Goal: Task Accomplishment & Management: Manage account settings

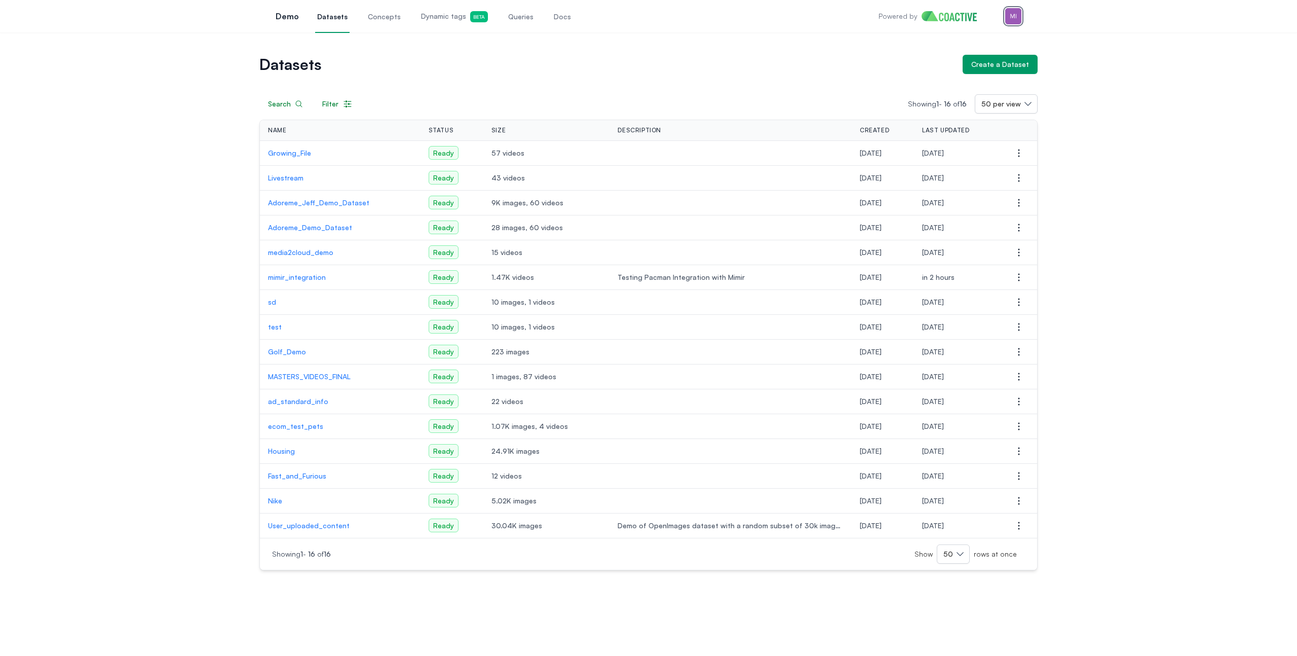
click at [1010, 14] on img "button" at bounding box center [1013, 16] width 16 height 16
click at [960, 88] on div "Switch organization" at bounding box center [941, 93] width 66 height 10
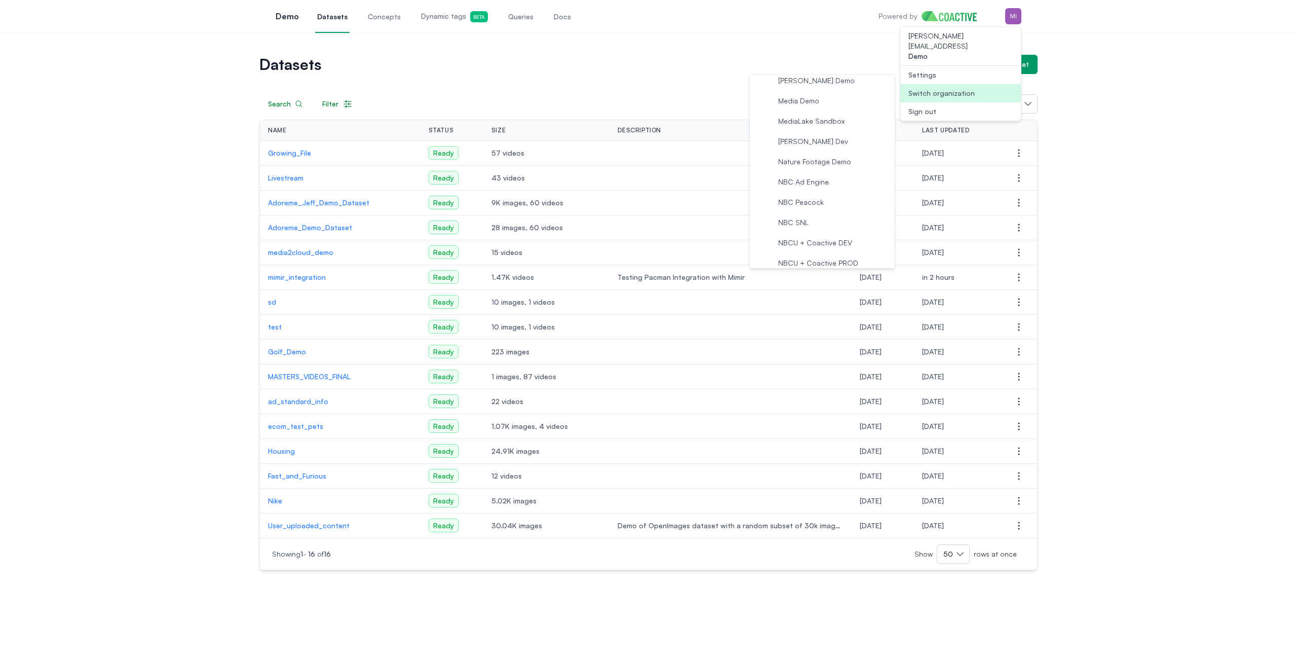
scroll to position [845, 0]
click at [830, 235] on span "NBCU + Coactive DEV" at bounding box center [815, 232] width 74 height 10
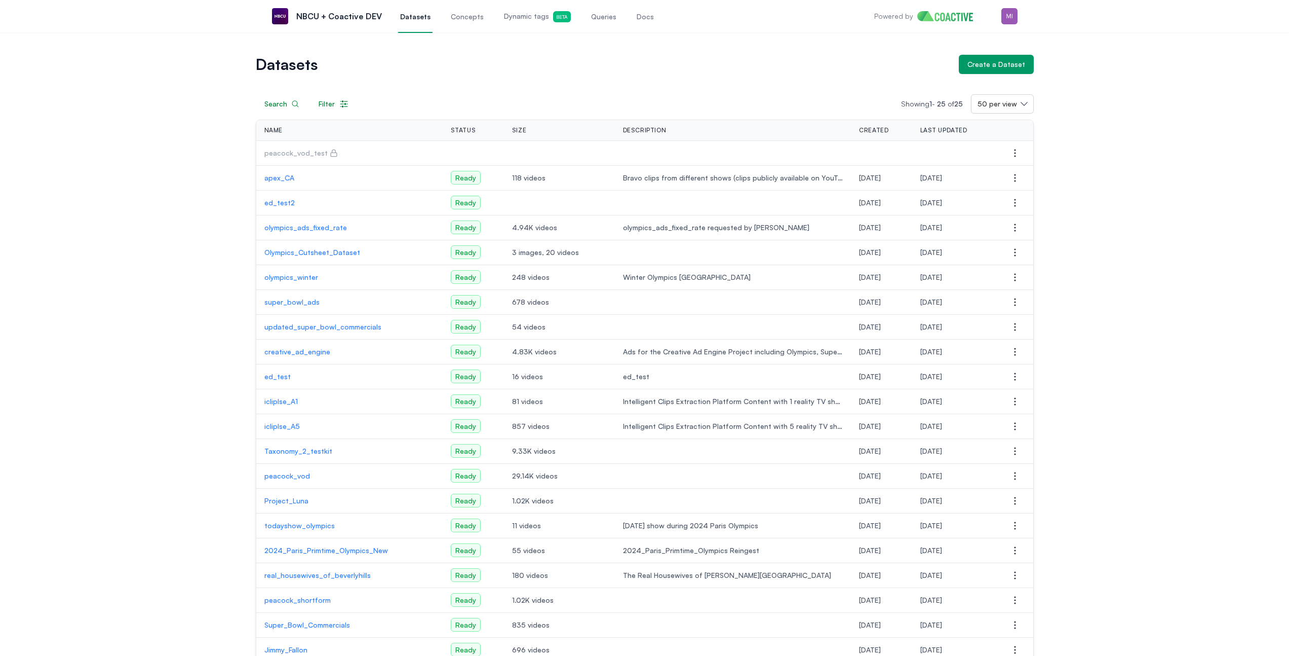
click at [591, 21] on span "Queries" at bounding box center [603, 17] width 25 height 10
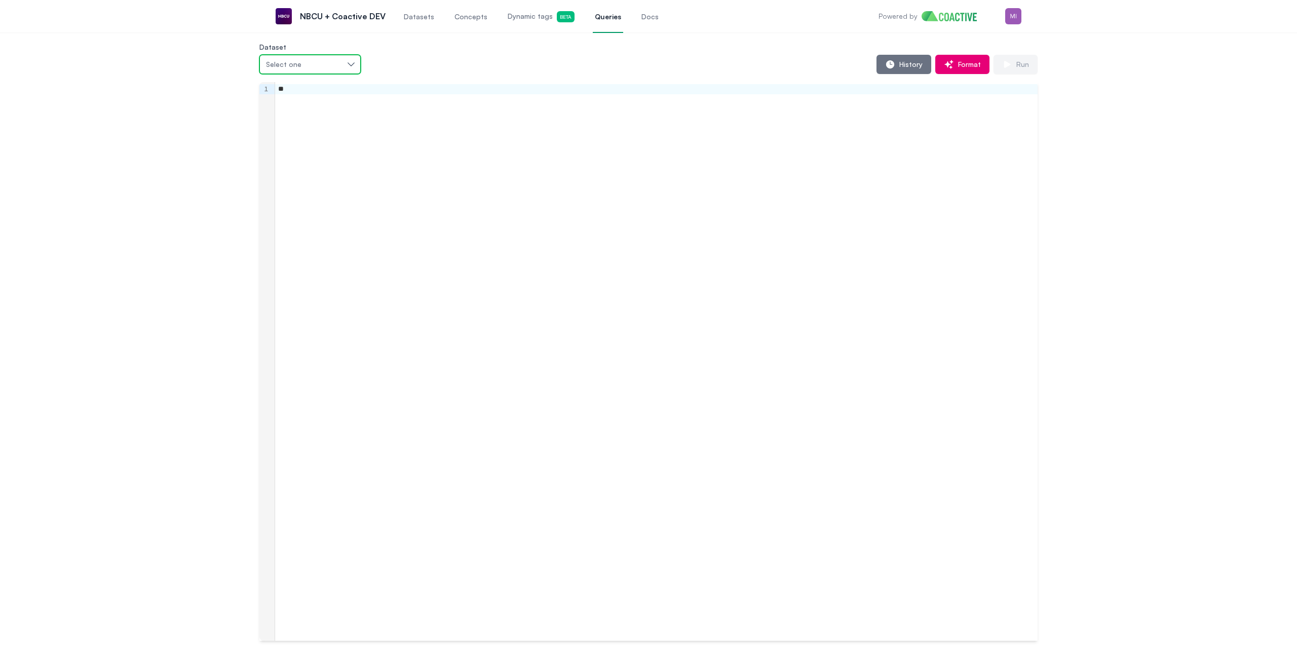
click at [345, 57] on button "Select one" at bounding box center [309, 64] width 101 height 19
click at [324, 145] on div "peacock_vod" at bounding box center [327, 142] width 125 height 10
click at [383, 135] on div "**" at bounding box center [656, 361] width 763 height 558
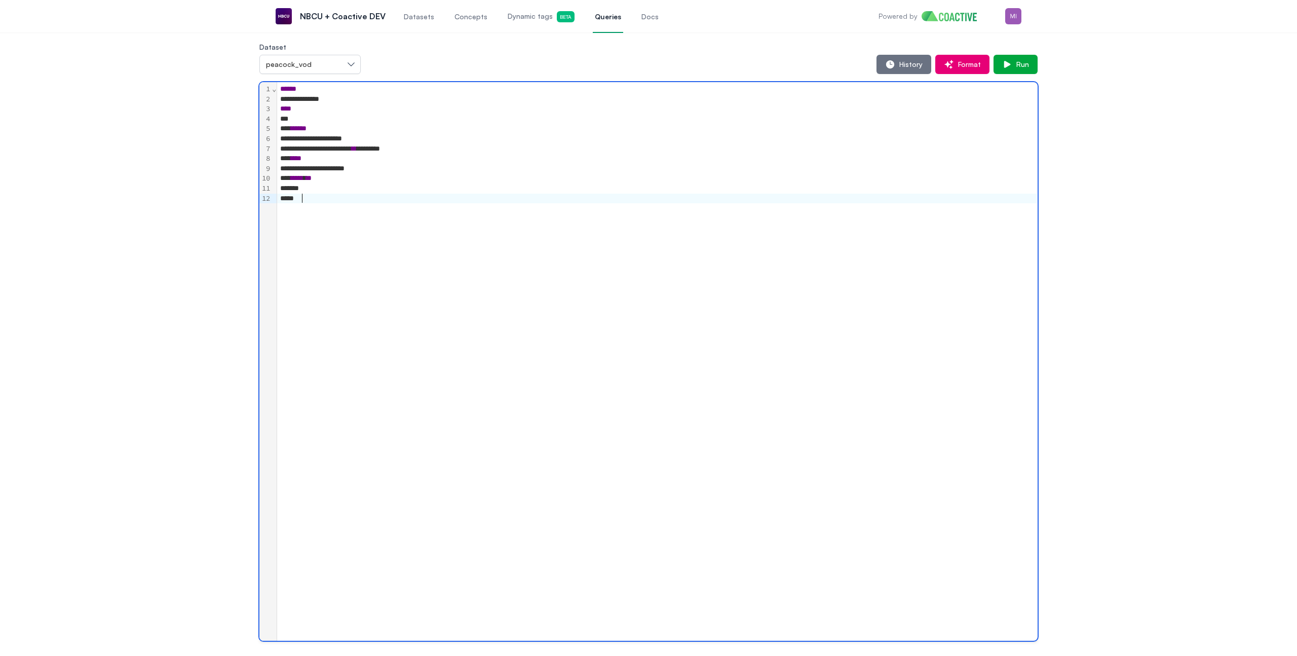
click at [296, 97] on div "**********" at bounding box center [657, 99] width 760 height 10
click at [523, 147] on div "**********" at bounding box center [657, 149] width 760 height 10
click at [1032, 64] on button "Run" at bounding box center [1016, 64] width 44 height 19
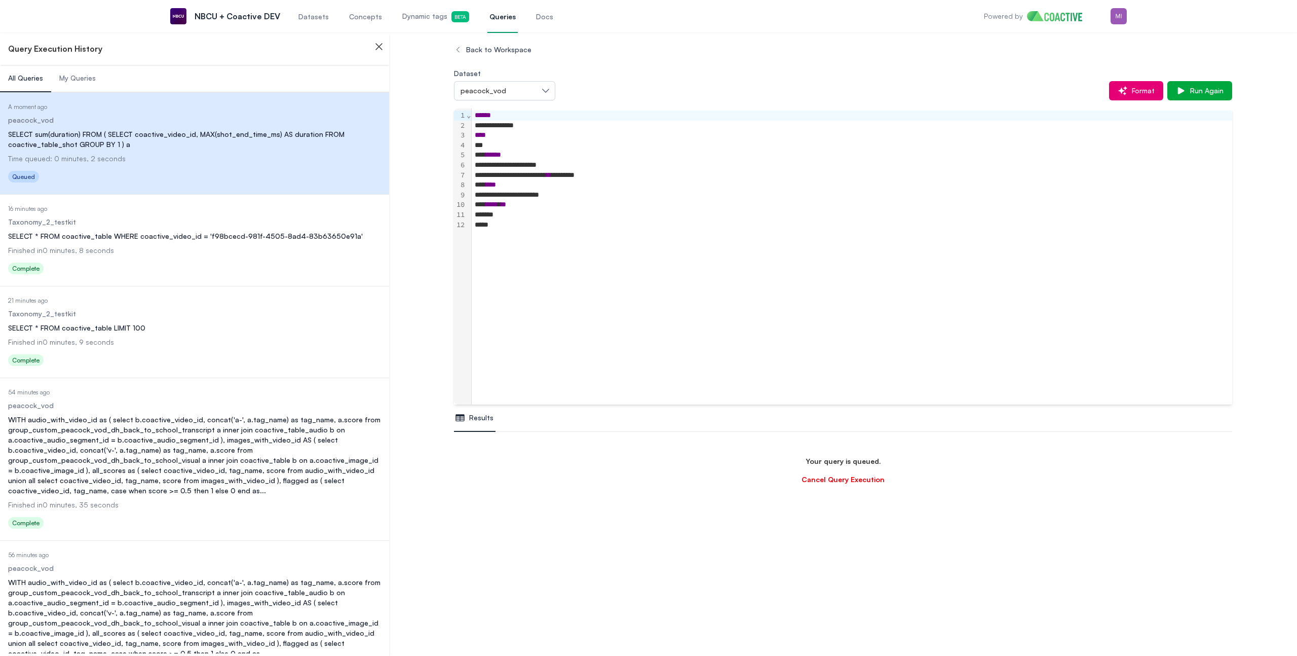
scroll to position [60, 0]
click at [620, 257] on div "**********" at bounding box center [852, 256] width 760 height 296
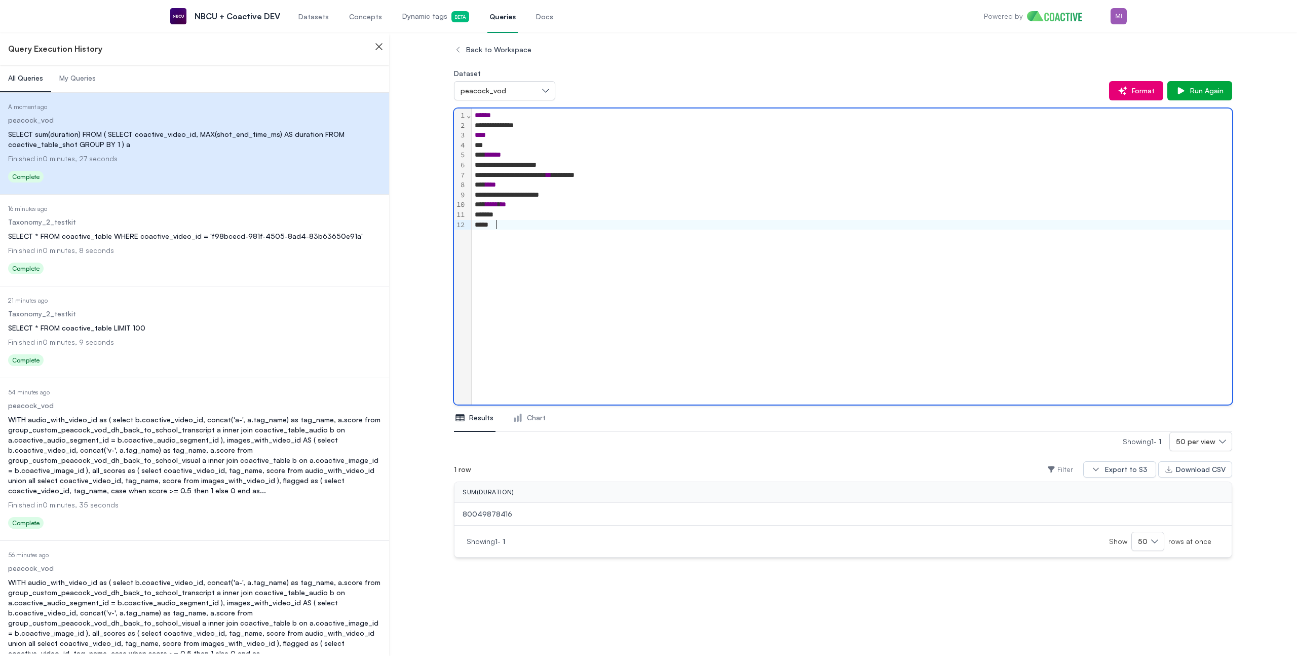
click at [491, 512] on span "80049878416" at bounding box center [843, 514] width 761 height 10
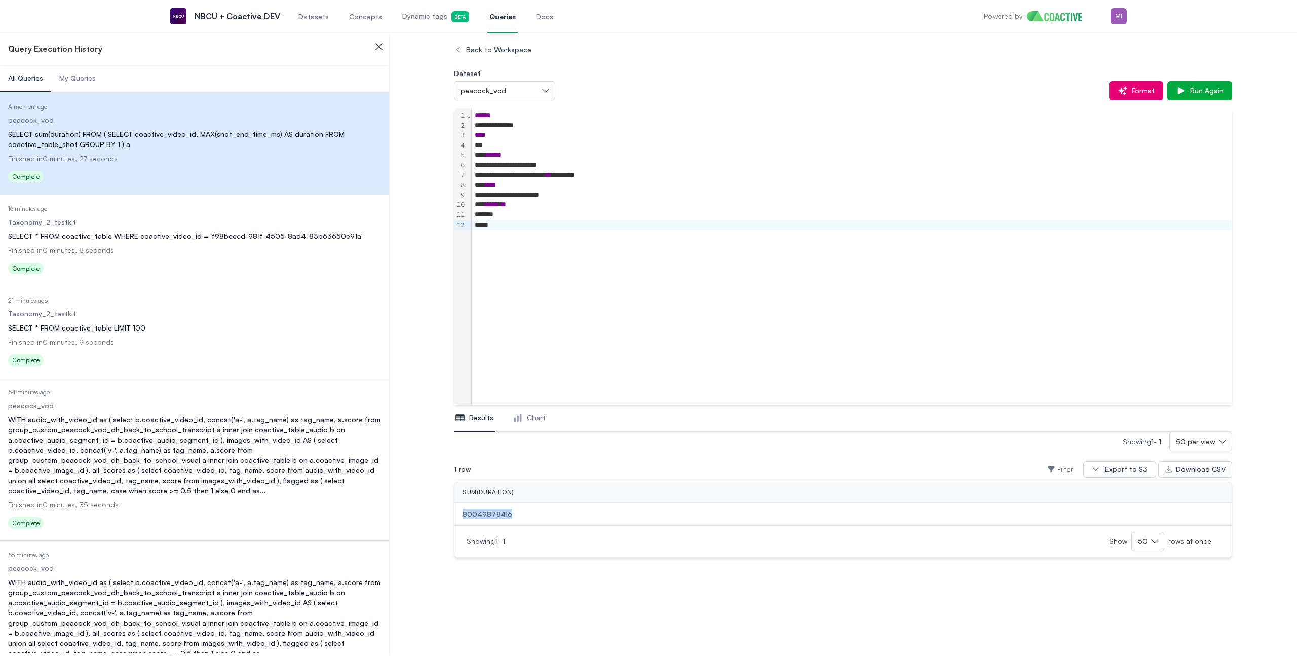
copy span "80049878416"
click at [306, 17] on span "Datasets" at bounding box center [313, 17] width 30 height 10
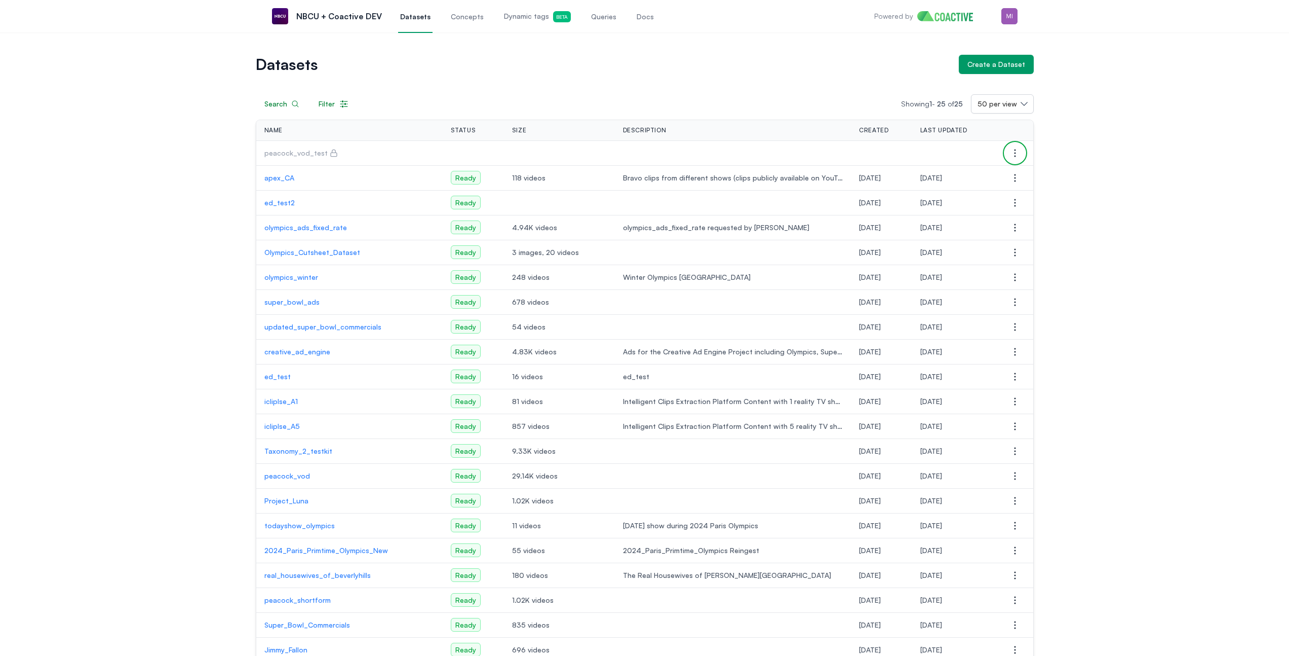
click at [1012, 149] on icon "button" at bounding box center [1015, 153] width 12 height 12
click at [990, 169] on button "Manage permissions" at bounding box center [964, 173] width 113 height 18
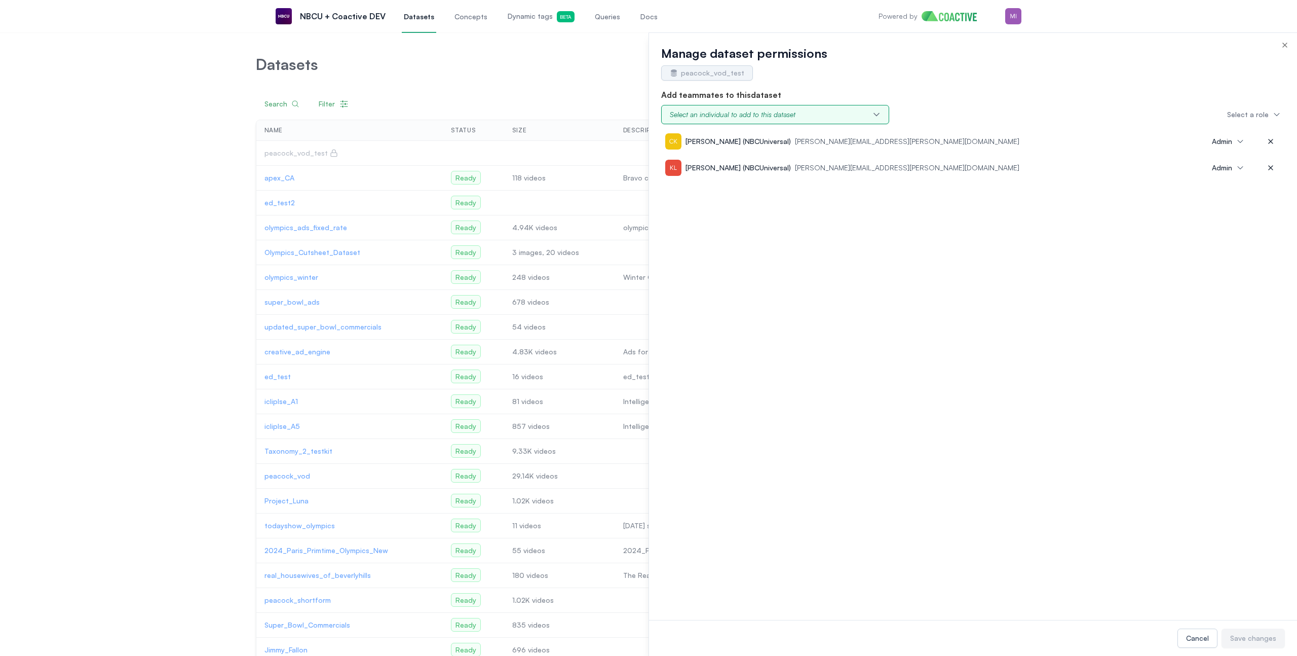
click at [770, 114] on div "Select an individual to add to this dataset" at bounding box center [733, 114] width 126 height 10
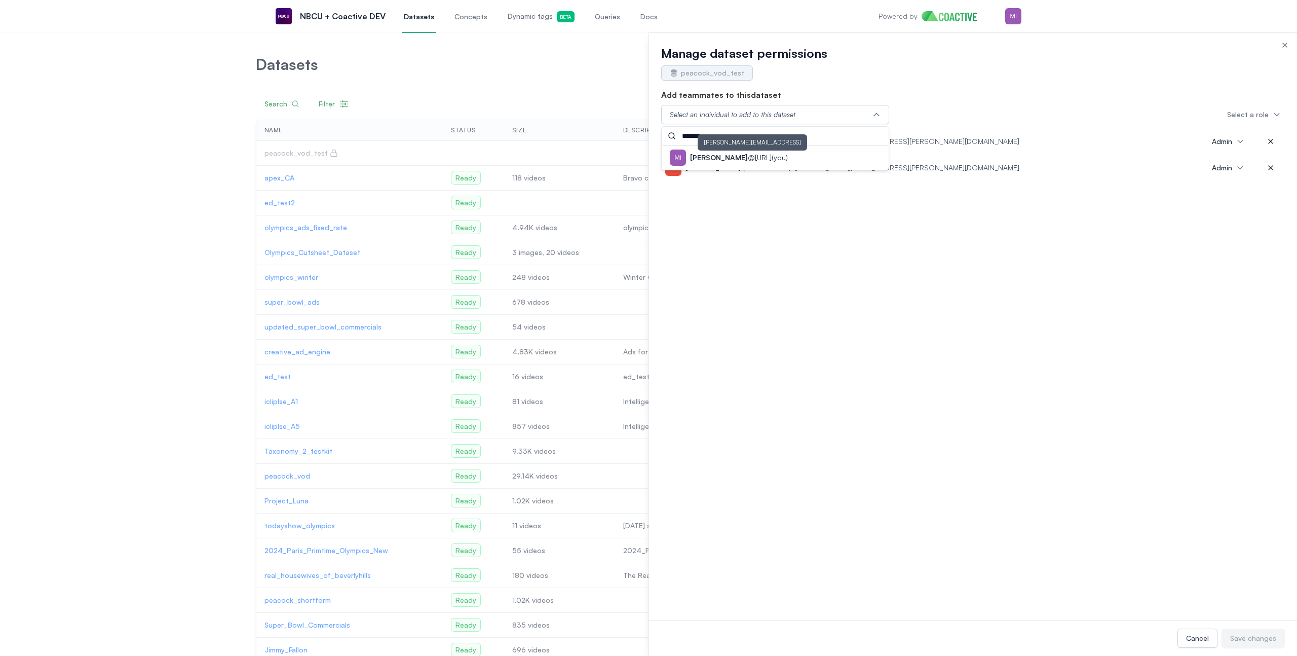
type input "*******"
click at [754, 159] on p "michael @coactive.ai (you)" at bounding box center [739, 158] width 98 height 10
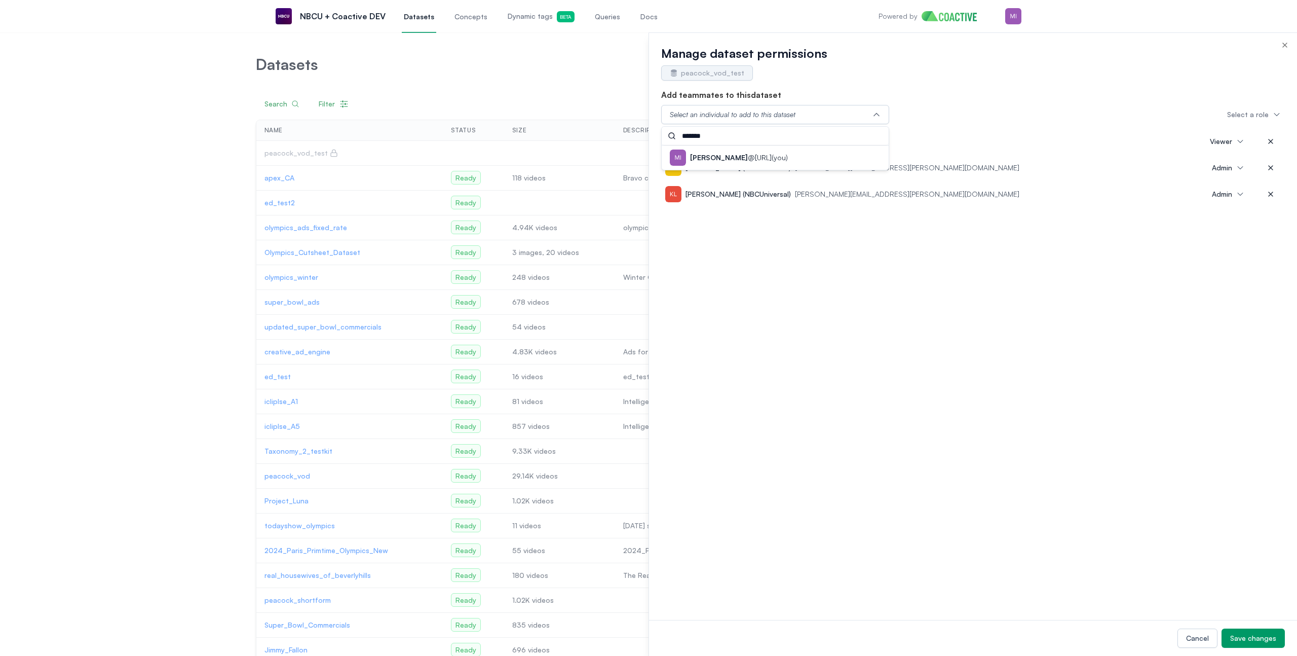
click at [797, 278] on body "Open main menu NBCU + Coactive DEV Datasets Concepts Dynamic tags Beta Queries …" at bounding box center [644, 401] width 1289 height 802
click at [1228, 141] on span "Viewer" at bounding box center [1221, 141] width 22 height 10
click at [1228, 160] on span "Admin" at bounding box center [1224, 164] width 20 height 10
click at [1103, 337] on div "michael@coactive.ai (you) Admin Chandrabose, Kavitha (NBCUniversal) Kavitha.Cha…" at bounding box center [973, 373] width 624 height 491
click at [1248, 634] on div "Save changes" at bounding box center [1253, 638] width 46 height 10
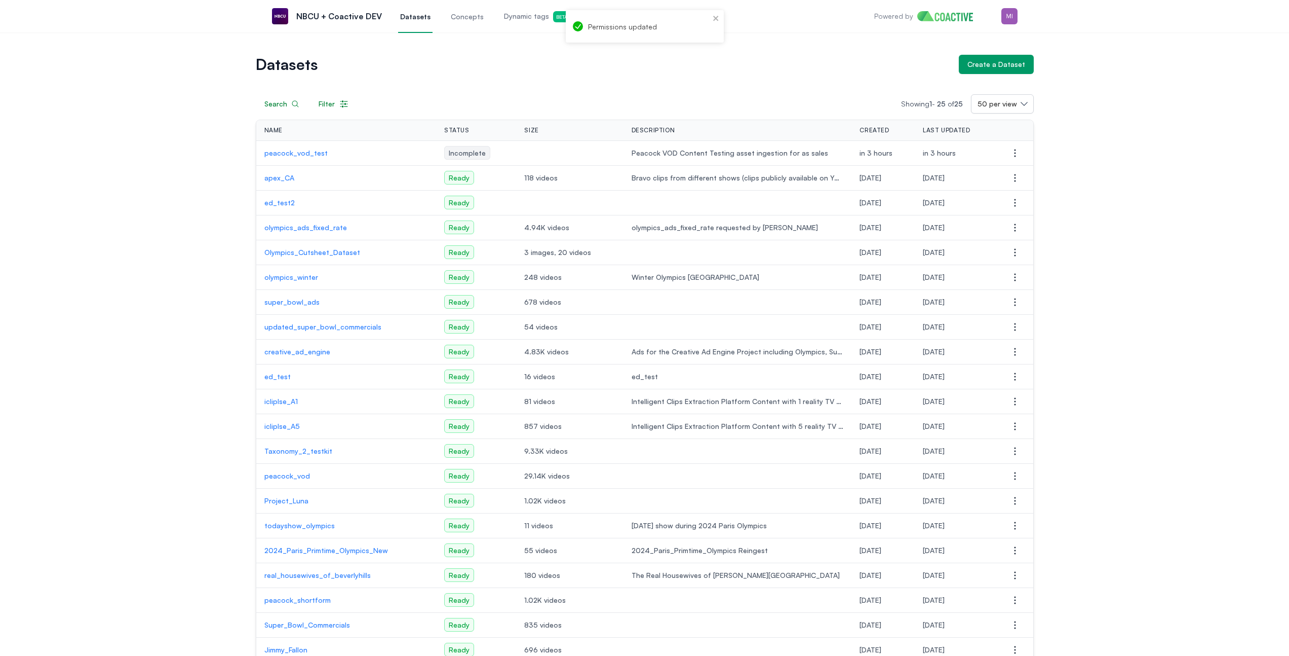
click at [1114, 55] on div "Datasets Create a Dataset Search Filter Showing 1 - 25 of 25 50 per view Name S…" at bounding box center [644, 424] width 1253 height 739
click at [293, 153] on p "peacock_vod_test" at bounding box center [346, 153] width 164 height 10
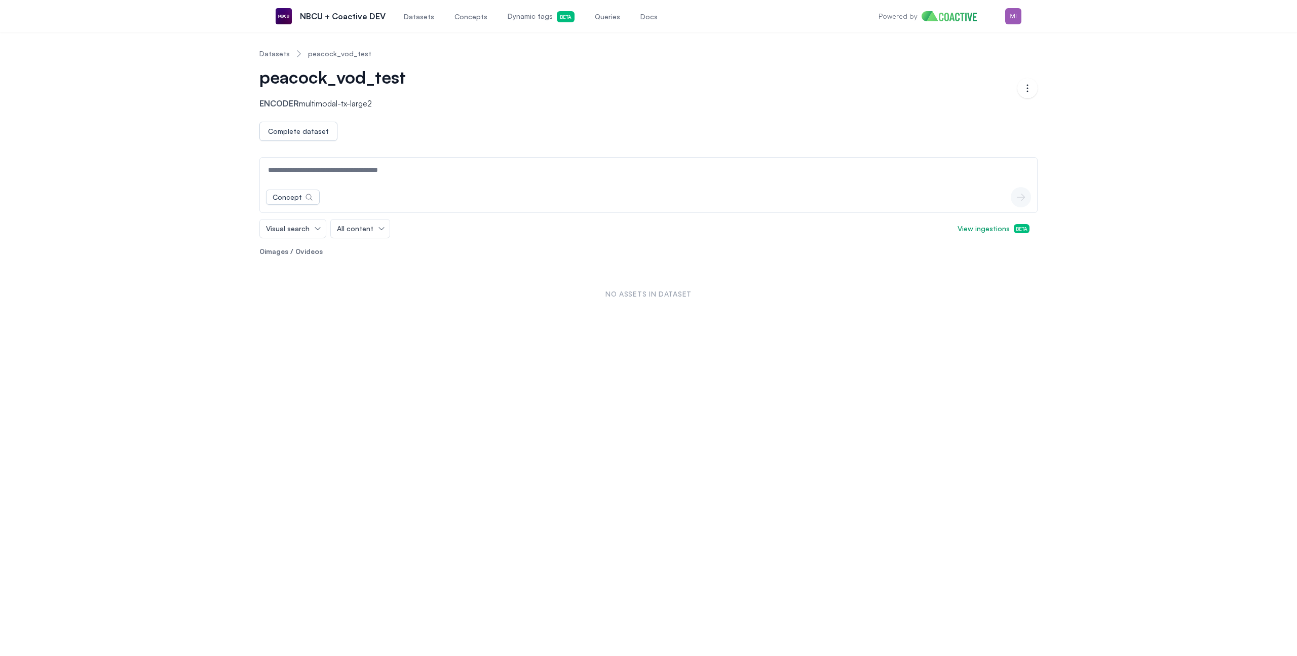
drag, startPoint x: 152, startPoint y: 75, endPoint x: 103, endPoint y: 13, distance: 79.1
click at [152, 75] on div "Datasets peacock_vod_test peacock_vod_test Encoder multimodal-tx-large2 Open op…" at bounding box center [648, 182] width 1261 height 283
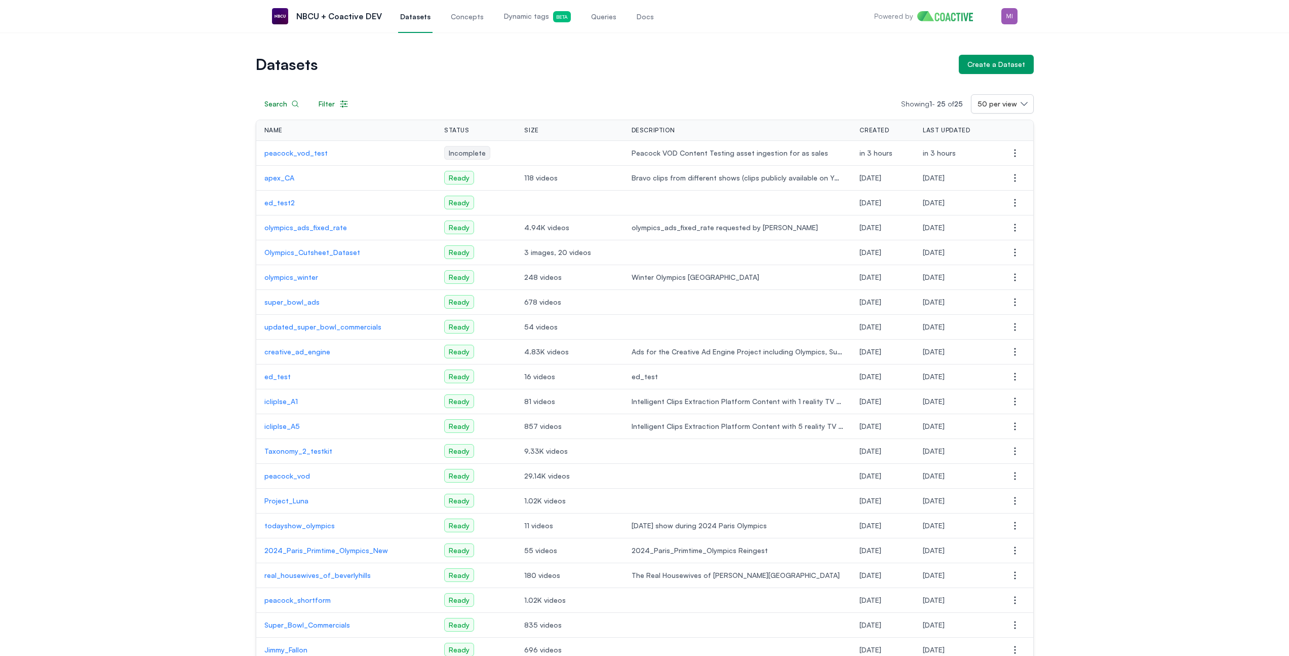
click at [299, 149] on p "peacock_vod_test" at bounding box center [346, 153] width 164 height 10
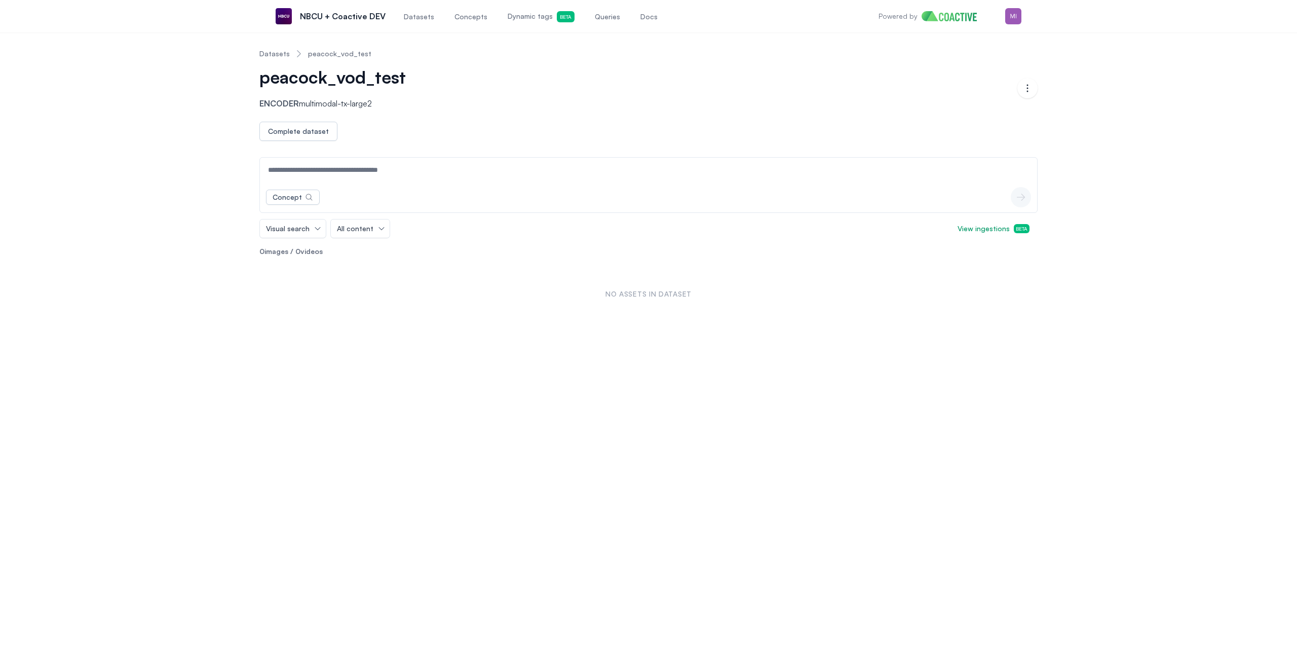
click at [175, 148] on div "Datasets peacock_vod_test peacock_vod_test Encoder multimodal-tx-large2 Open op…" at bounding box center [648, 182] width 1261 height 283
click at [277, 52] on link "Datasets" at bounding box center [274, 54] width 30 height 10
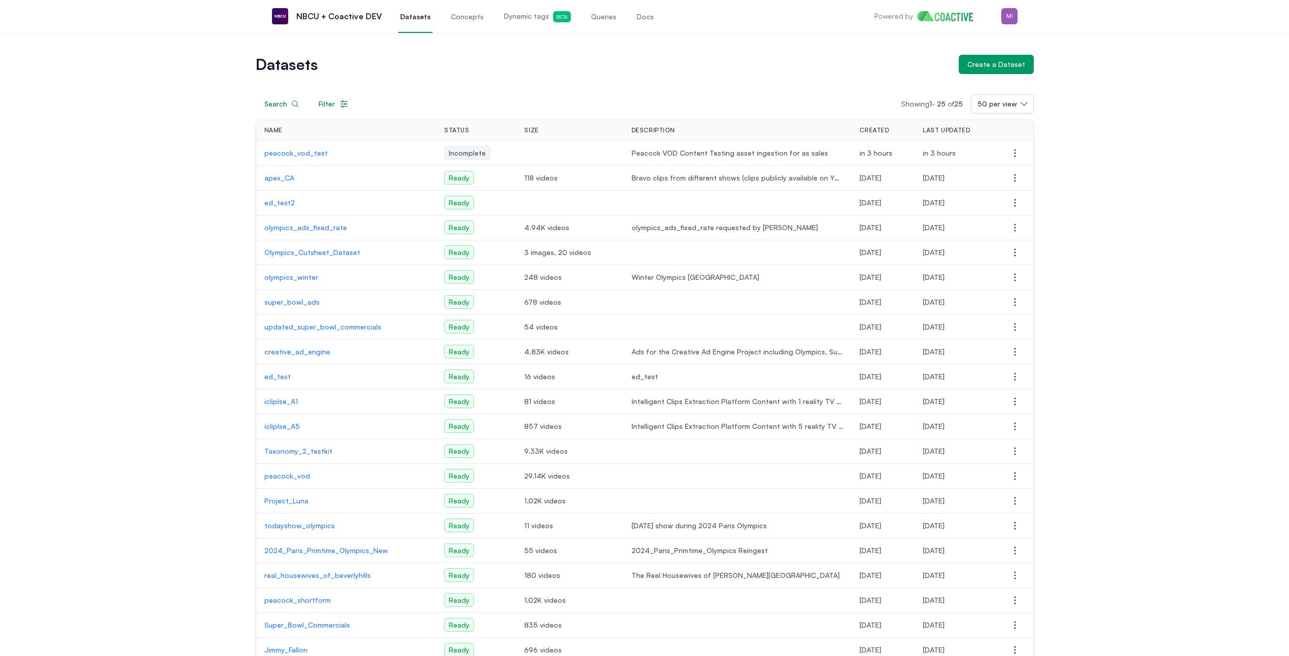
click at [284, 299] on p "super_bowl_ads" at bounding box center [346, 302] width 164 height 10
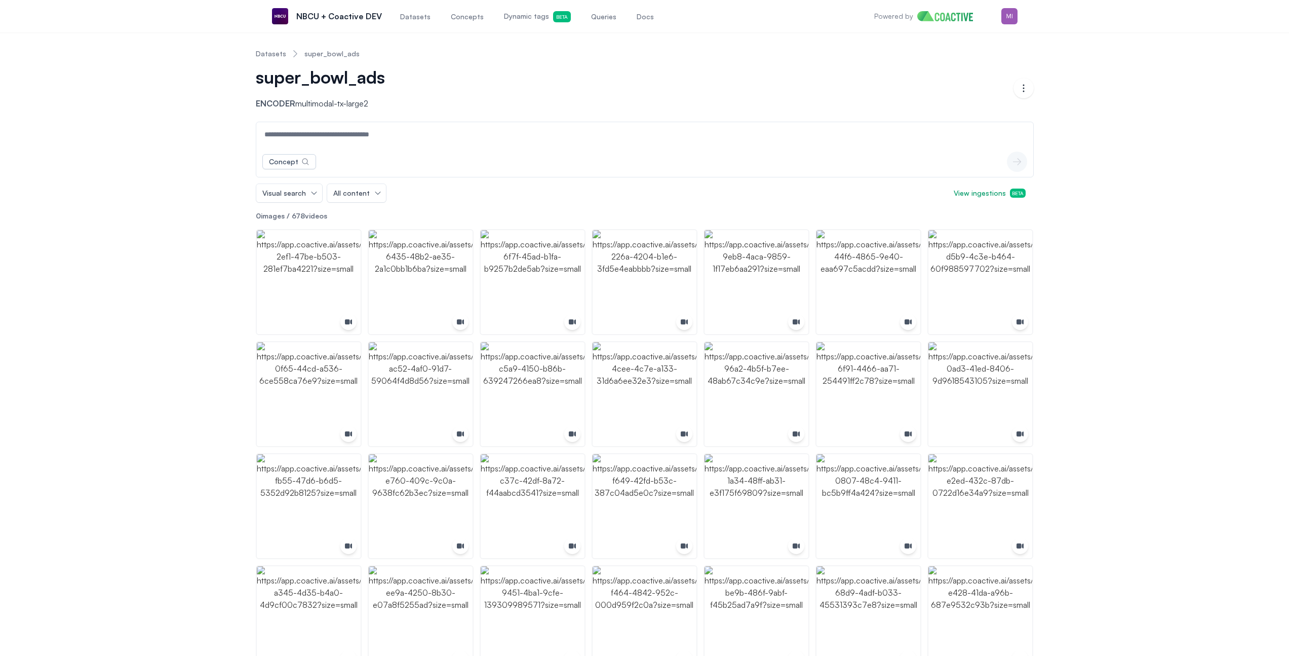
click at [304, 270] on img "button" at bounding box center [309, 282] width 104 height 104
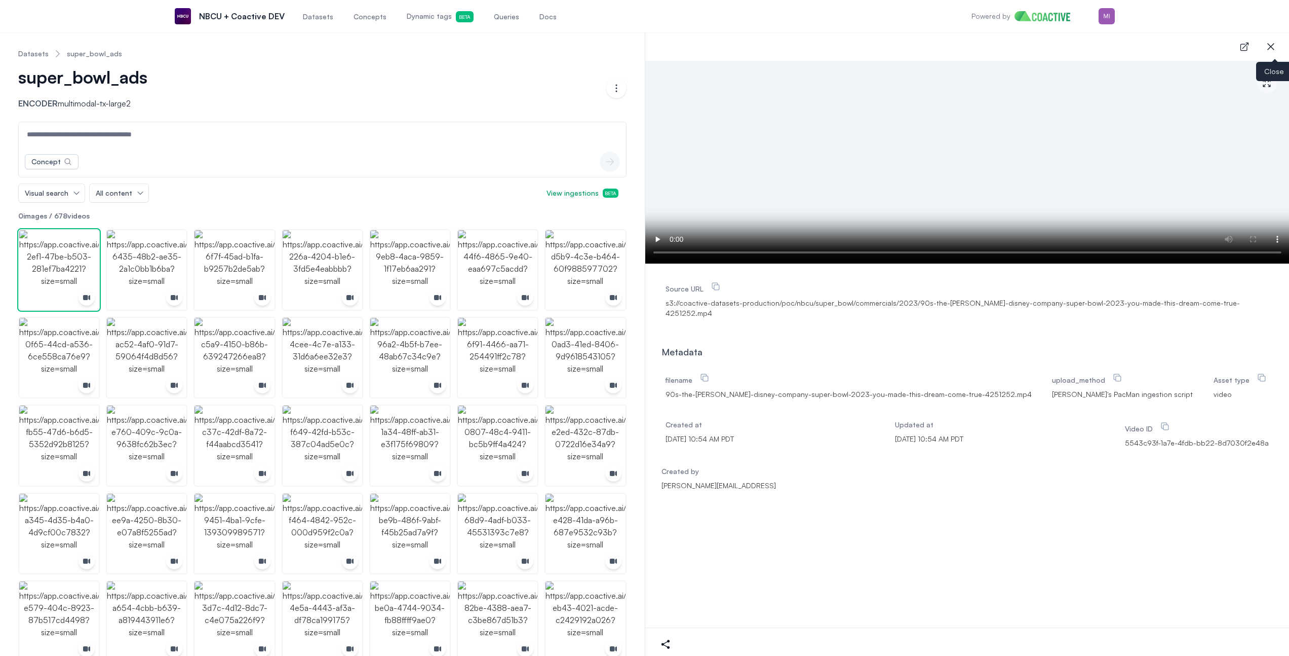
click at [1269, 43] on icon "button" at bounding box center [1271, 47] width 12 height 12
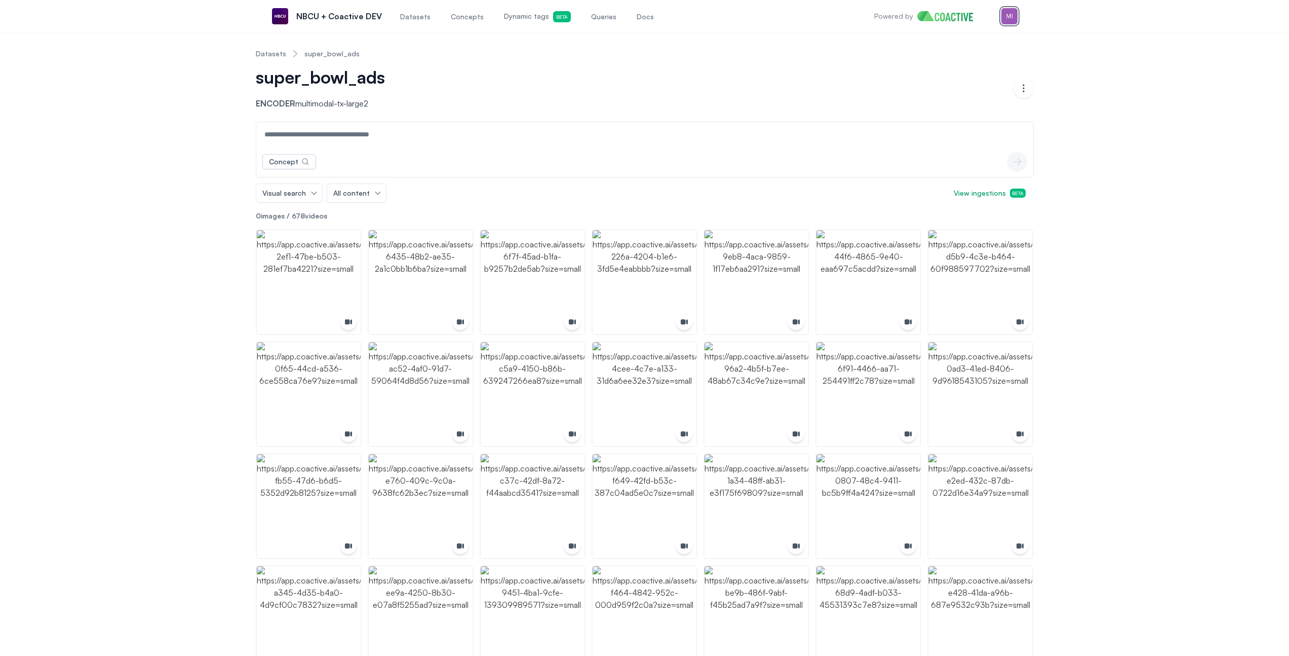
click at [1006, 17] on img "button" at bounding box center [1010, 16] width 16 height 16
click at [1096, 57] on div "Datasets super_bowl_ads super_bowl_ads Encoder multimodal-tx-large2 Open option…" at bounding box center [644, 580] width 1253 height 1079
click at [1010, 15] on img "button" at bounding box center [1010, 16] width 16 height 16
click at [1097, 42] on div "Datasets super_bowl_ads super_bowl_ads Encoder multimodal-tx-large2 Open option…" at bounding box center [644, 580] width 1253 height 1079
click at [1007, 16] on img "button" at bounding box center [1010, 16] width 16 height 16
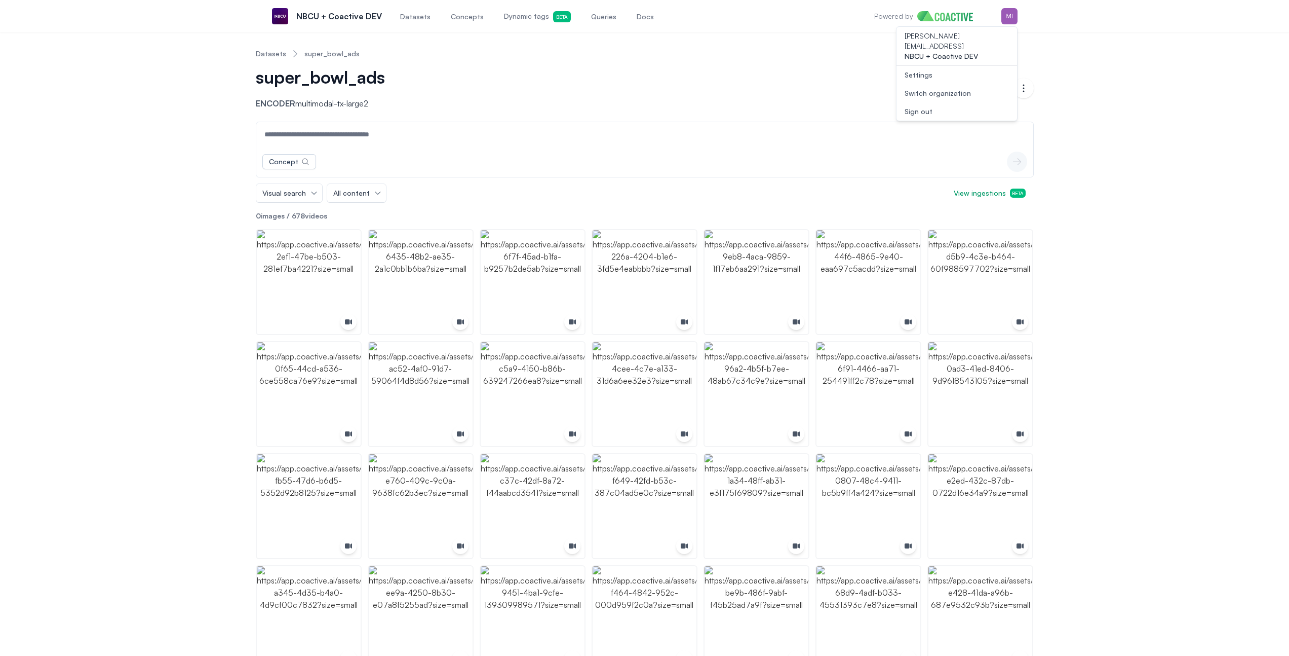
click at [809, 59] on nav "Datasets super_bowl_ads" at bounding box center [645, 54] width 778 height 26
click at [274, 54] on link "Datasets" at bounding box center [271, 54] width 30 height 10
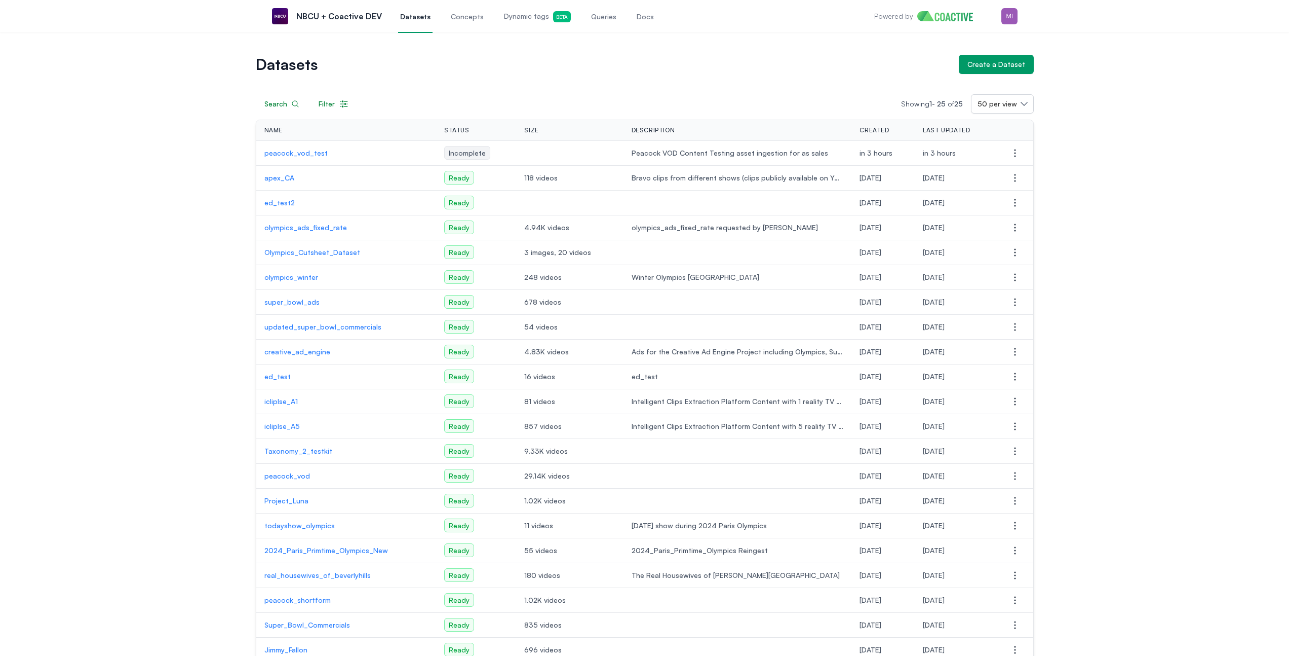
click at [307, 151] on p "peacock_vod_test" at bounding box center [346, 153] width 164 height 10
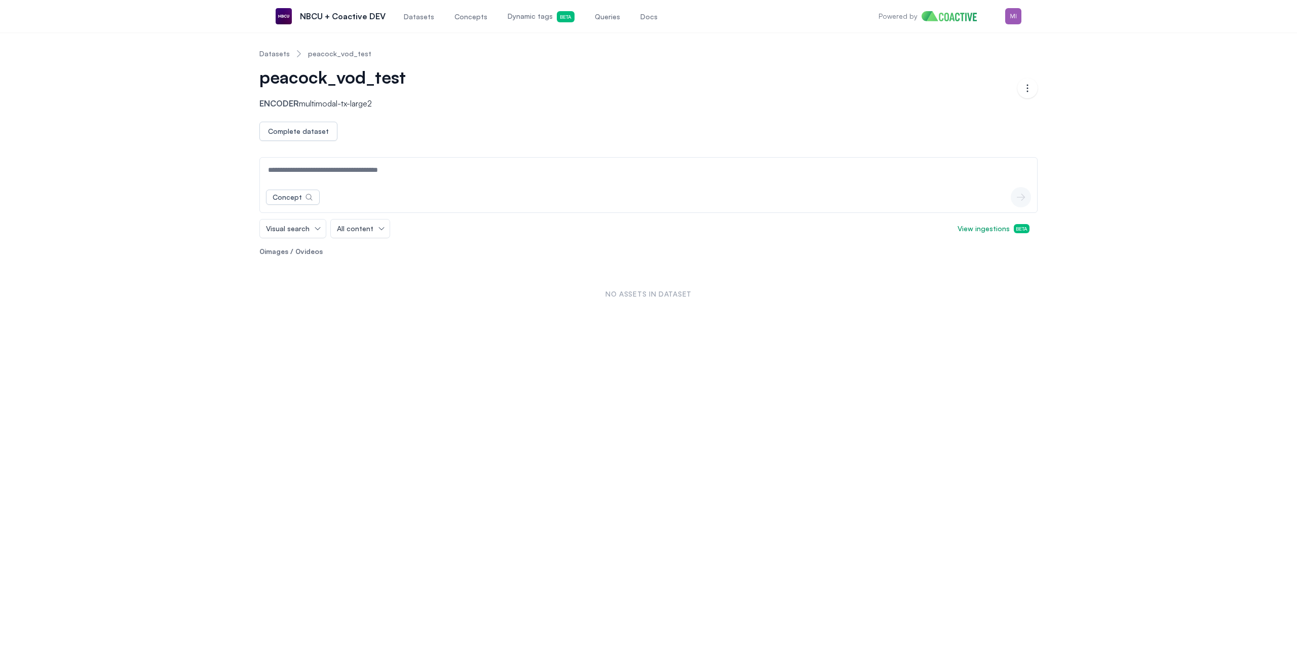
click at [271, 54] on link "Datasets" at bounding box center [274, 54] width 30 height 10
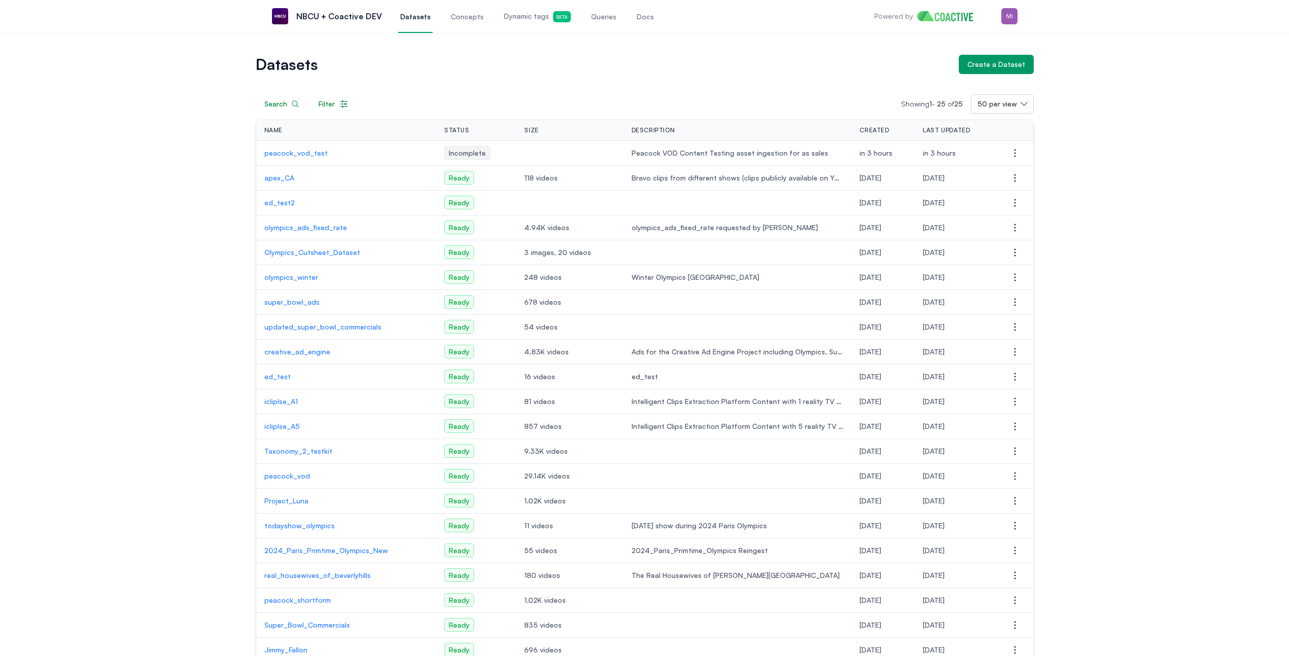
click at [302, 155] on p "peacock_vod_test" at bounding box center [346, 153] width 164 height 10
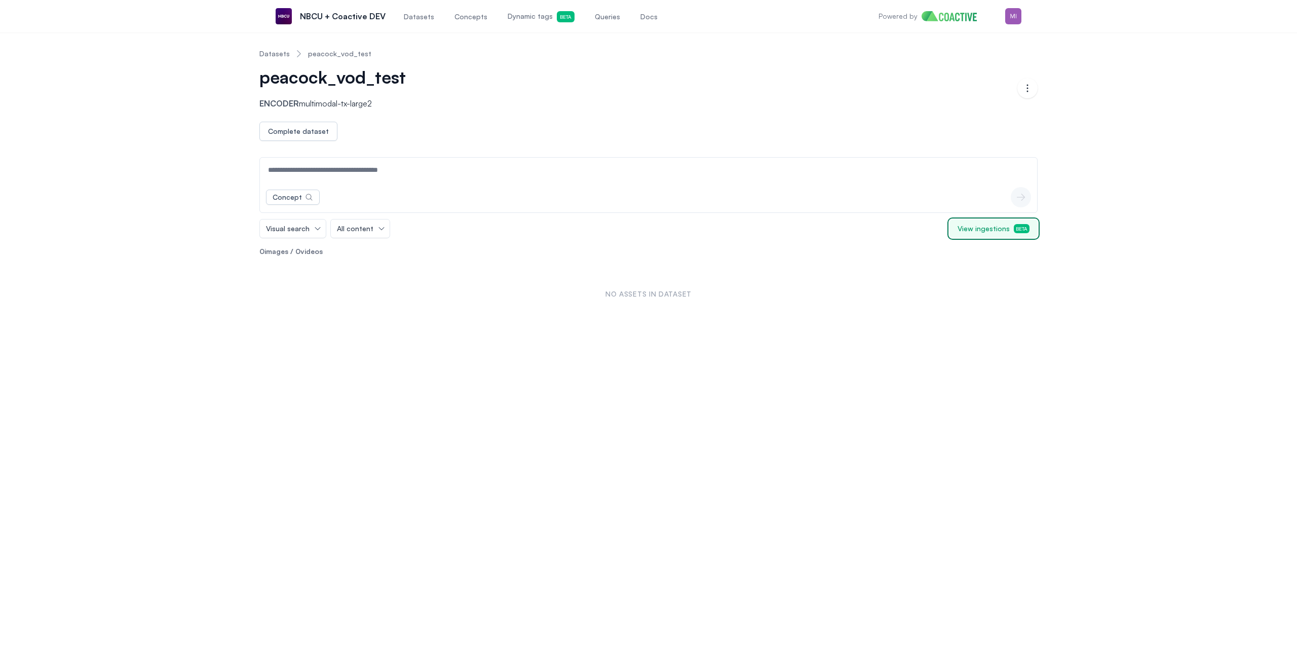
click at [994, 233] on span "View ingestions Beta" at bounding box center [994, 228] width 72 height 10
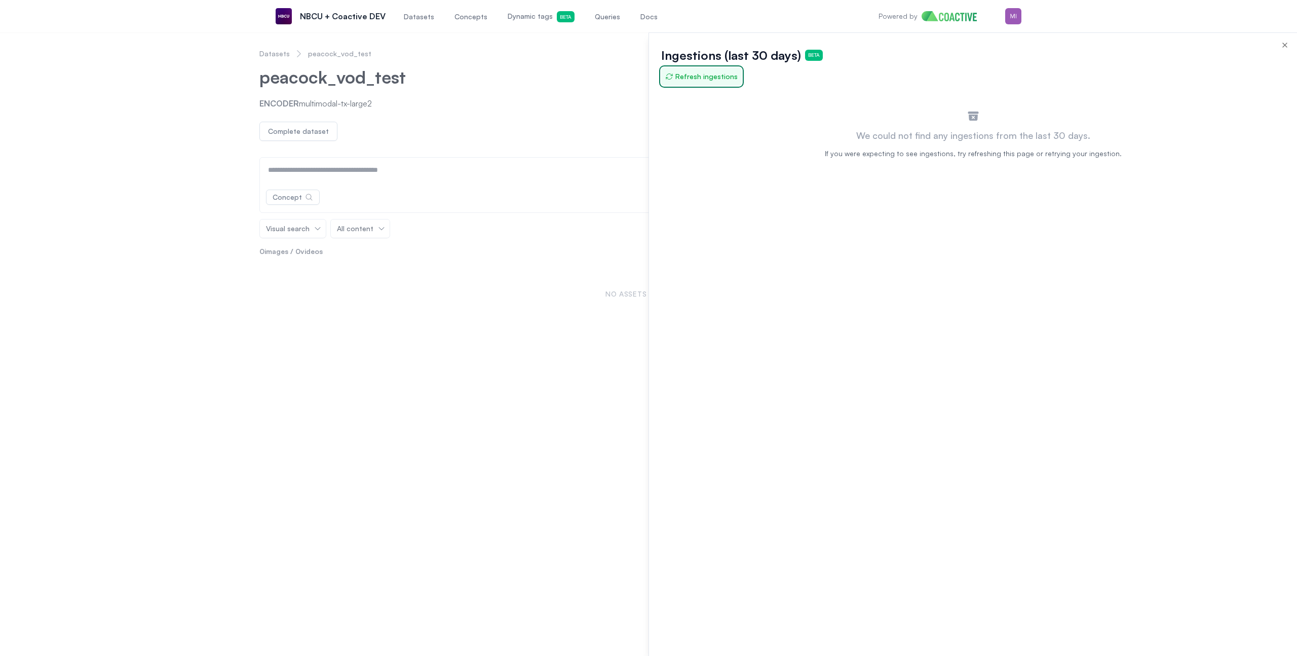
click at [703, 77] on span "Refresh ingestions" at bounding box center [701, 76] width 72 height 10
click at [1282, 46] on icon "button" at bounding box center [1285, 45] width 8 height 8
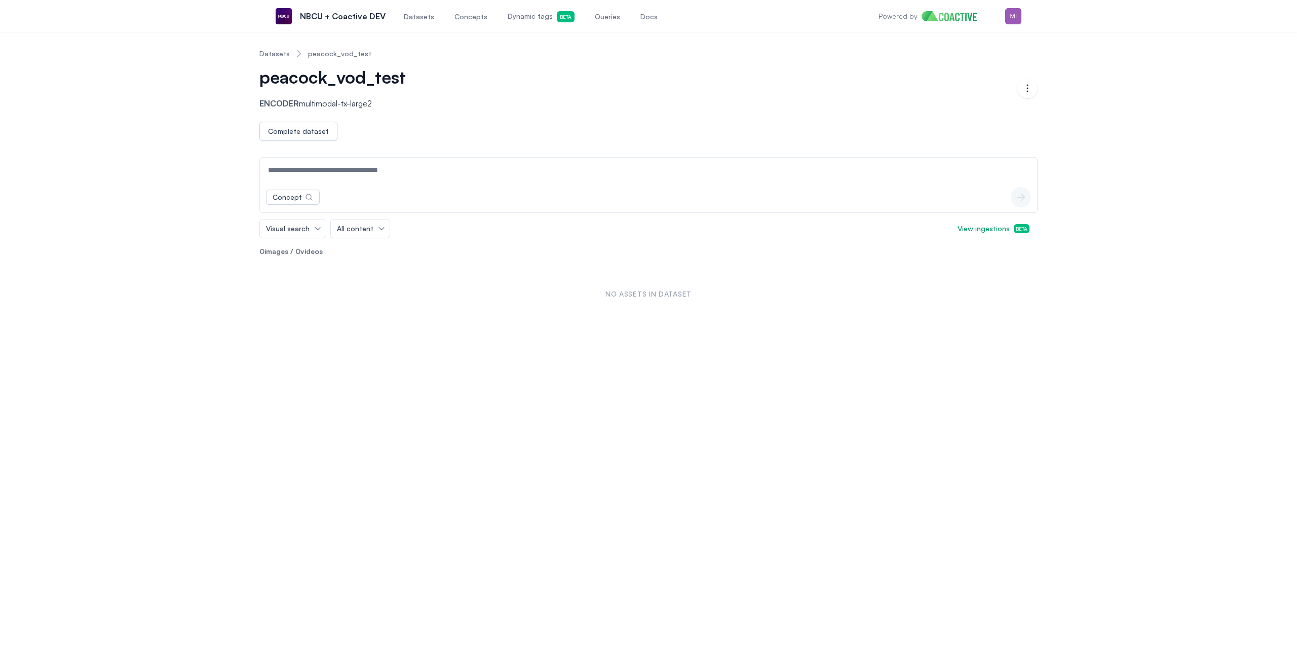
click at [280, 53] on link "Datasets" at bounding box center [274, 54] width 30 height 10
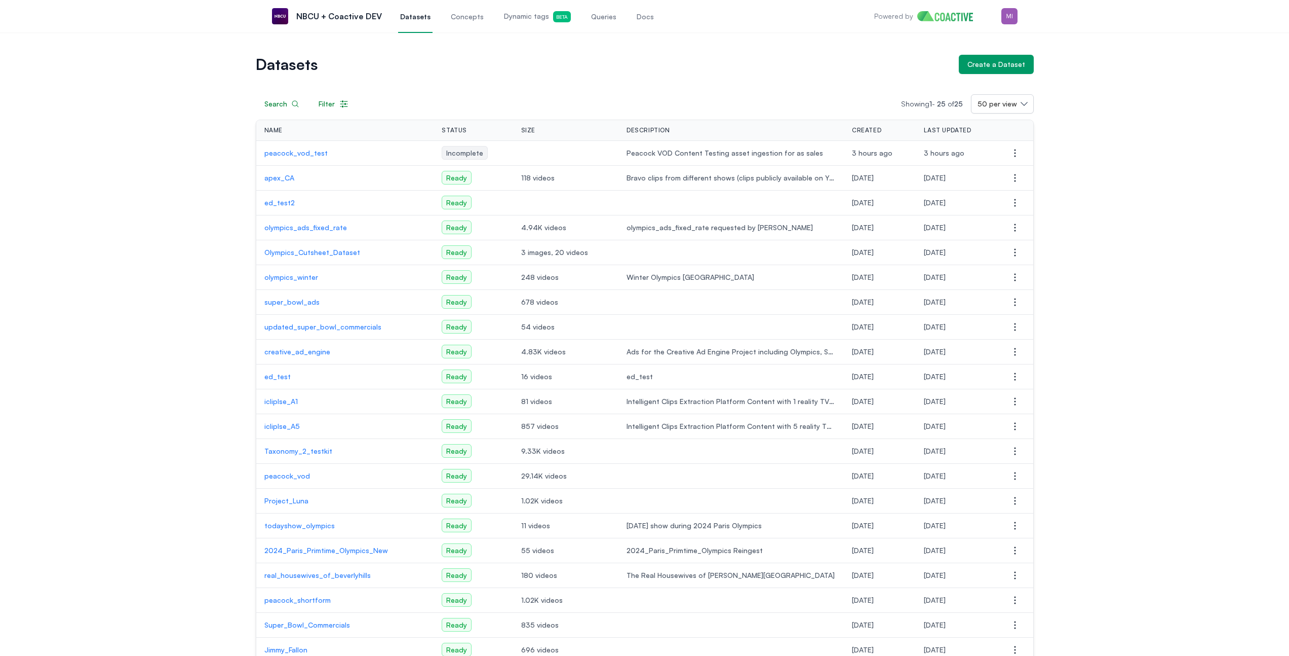
click at [301, 166] on td "apex_CA" at bounding box center [345, 178] width 178 height 25
click at [301, 156] on p "peacock_vod_test" at bounding box center [345, 153] width 162 height 10
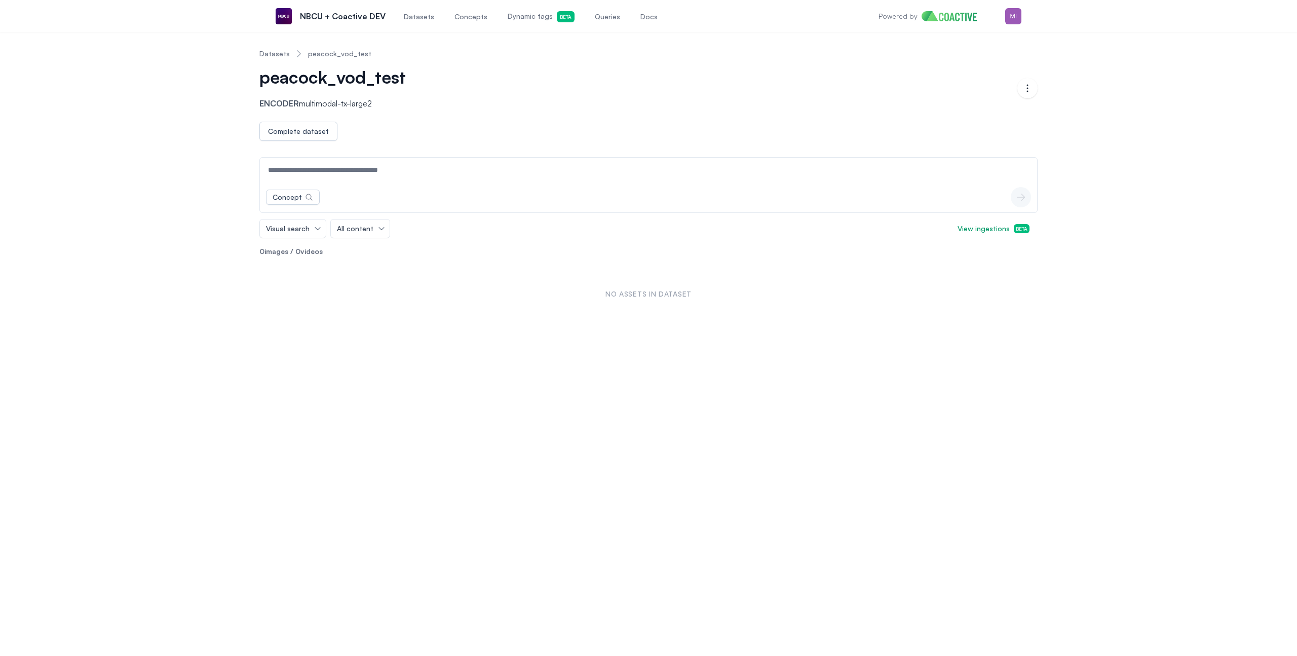
click at [281, 53] on link "Datasets" at bounding box center [274, 54] width 30 height 10
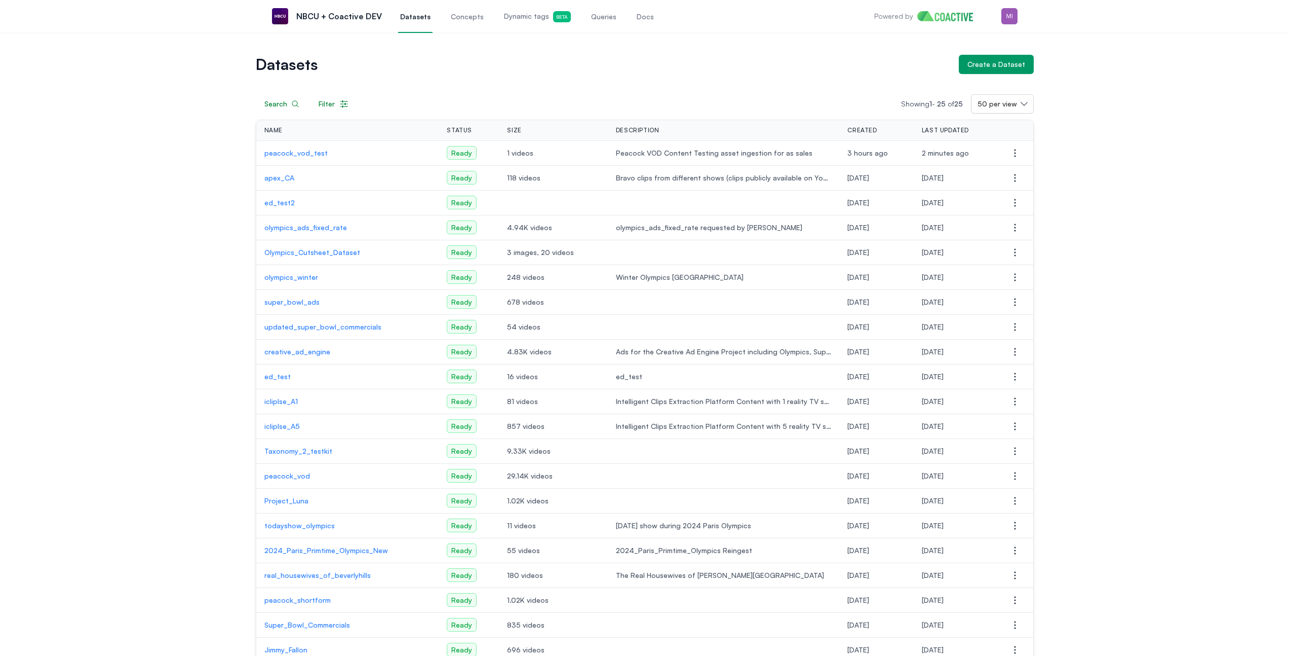
click at [299, 155] on p "peacock_vod_test" at bounding box center [347, 153] width 167 height 10
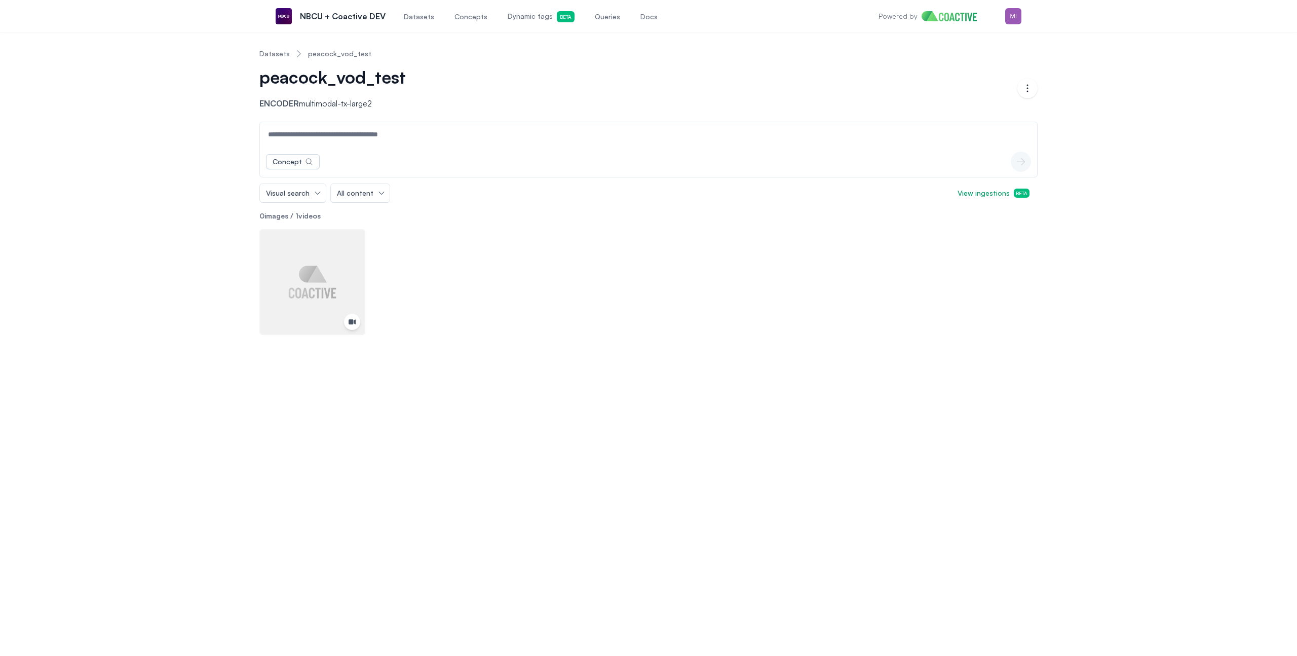
click at [115, 188] on div "Datasets peacock_vod_test peacock_vod_test Encoder multimodal-tx-large2 Open op…" at bounding box center [648, 188] width 1261 height 294
click at [122, 162] on div "Datasets peacock_vod_test peacock_vod_test Encoder multimodal-tx-large2 Open op…" at bounding box center [648, 188] width 1261 height 294
click at [340, 139] on input at bounding box center [648, 134] width 773 height 24
type input "******"
